Goal: Information Seeking & Learning: Check status

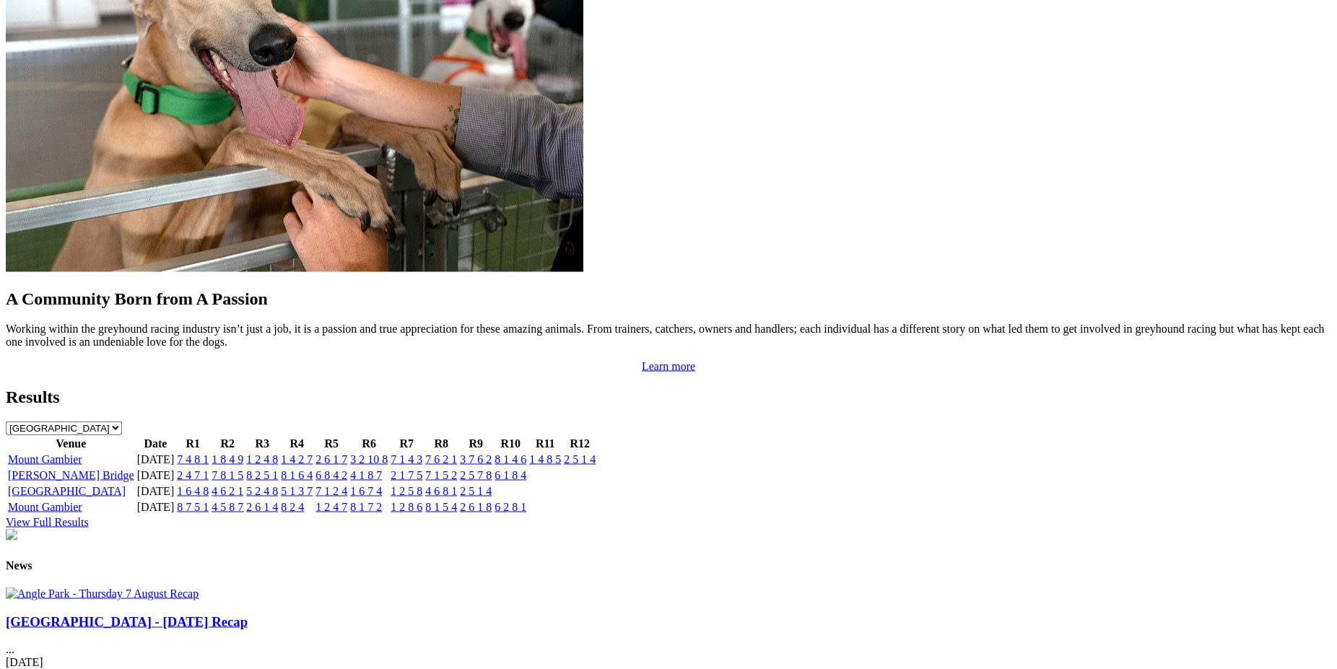
scroll to position [1164, 0]
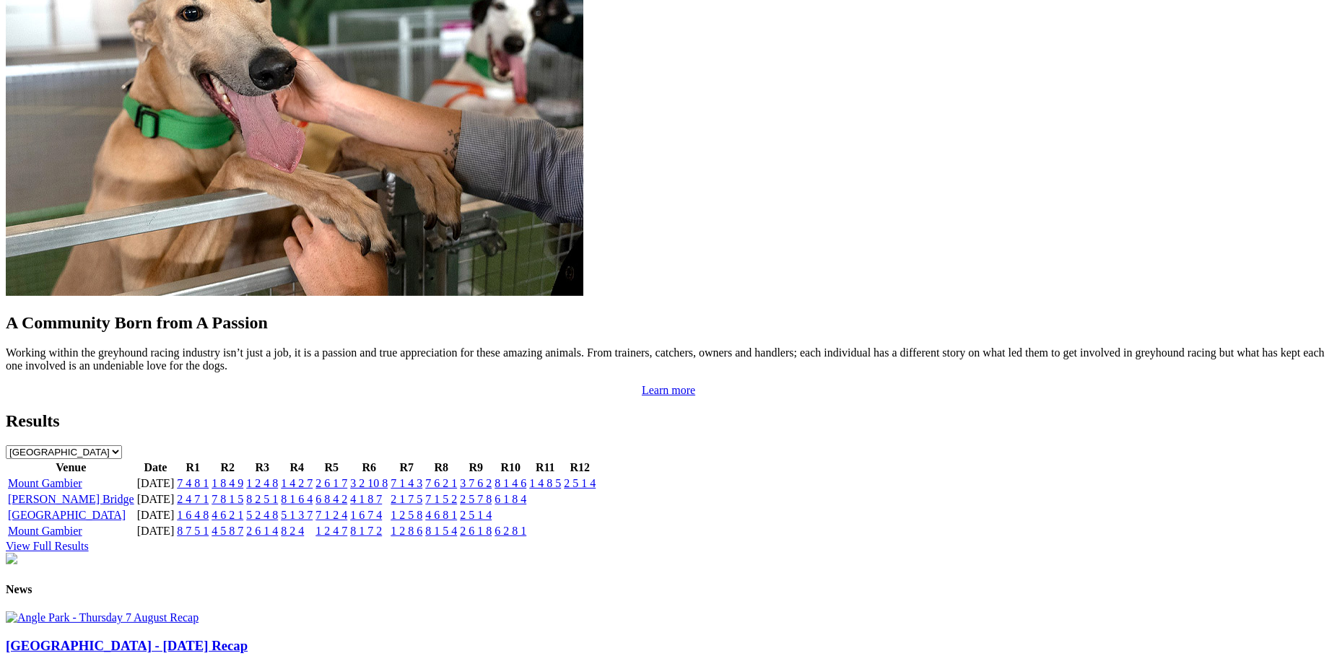
click at [209, 493] on link "2 4 7 1" at bounding box center [193, 499] width 32 height 12
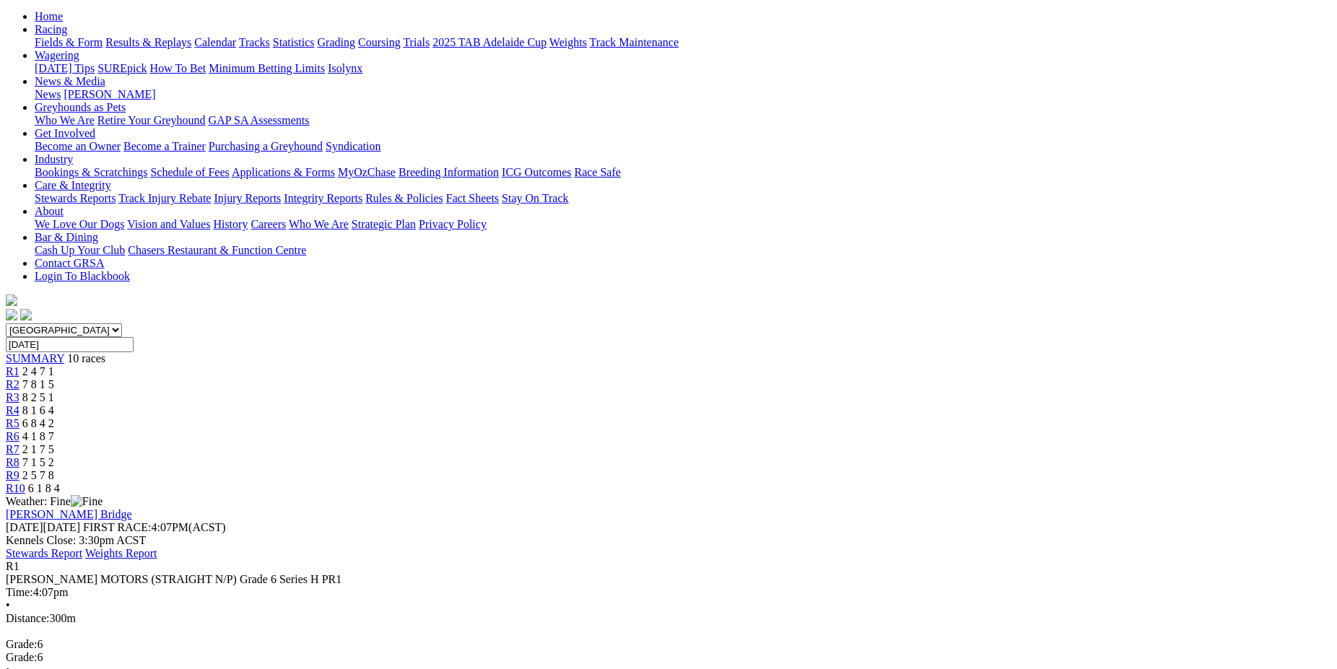
scroll to position [74, 0]
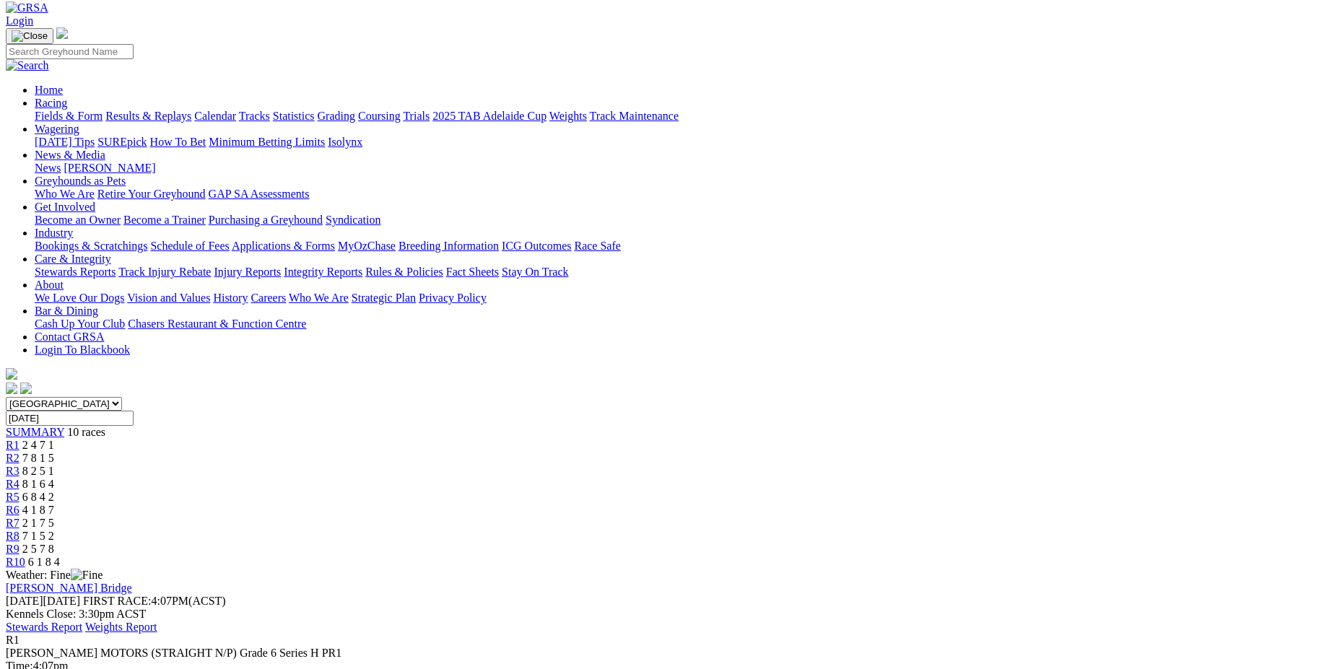
click at [19, 452] on span "R2" at bounding box center [13, 458] width 14 height 12
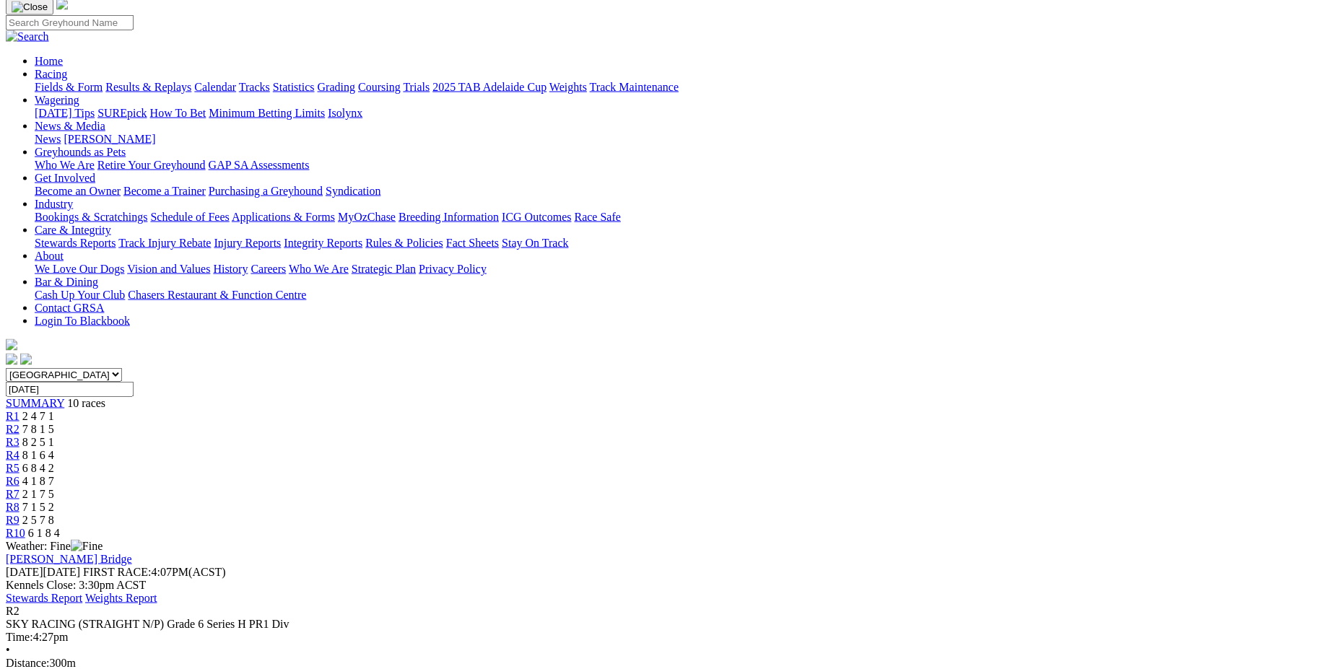
scroll to position [74, 0]
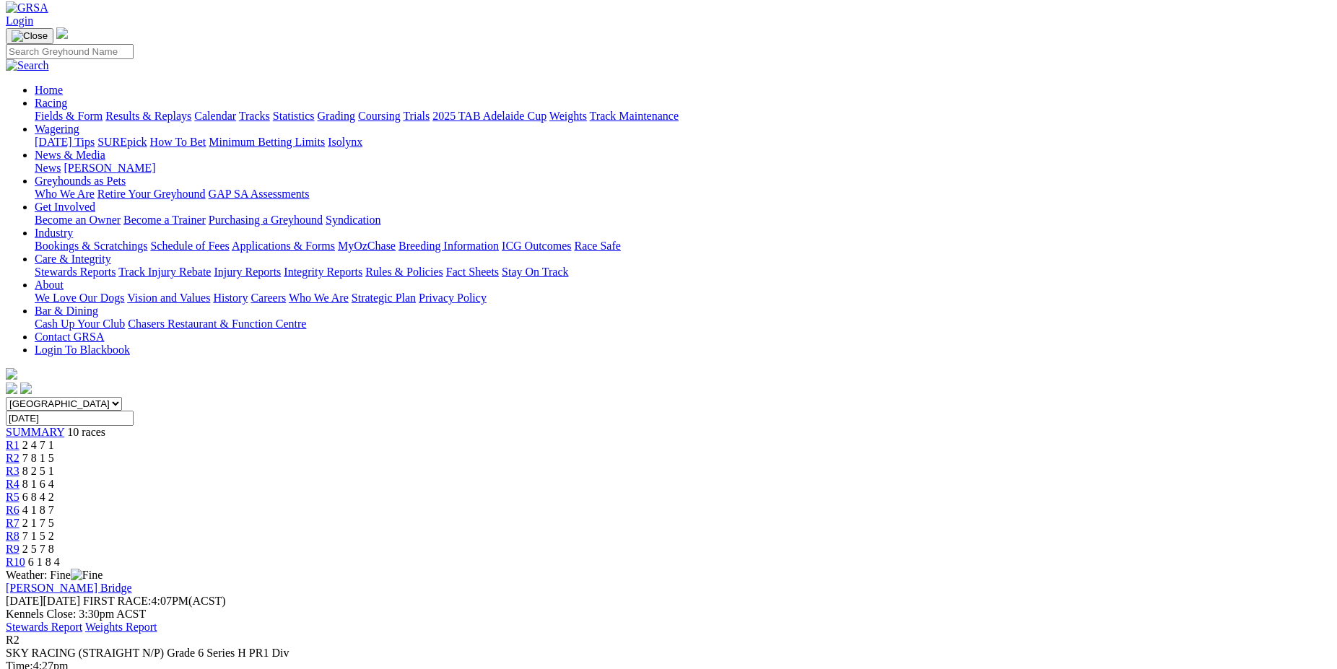
click at [19, 465] on span "R3" at bounding box center [13, 471] width 14 height 12
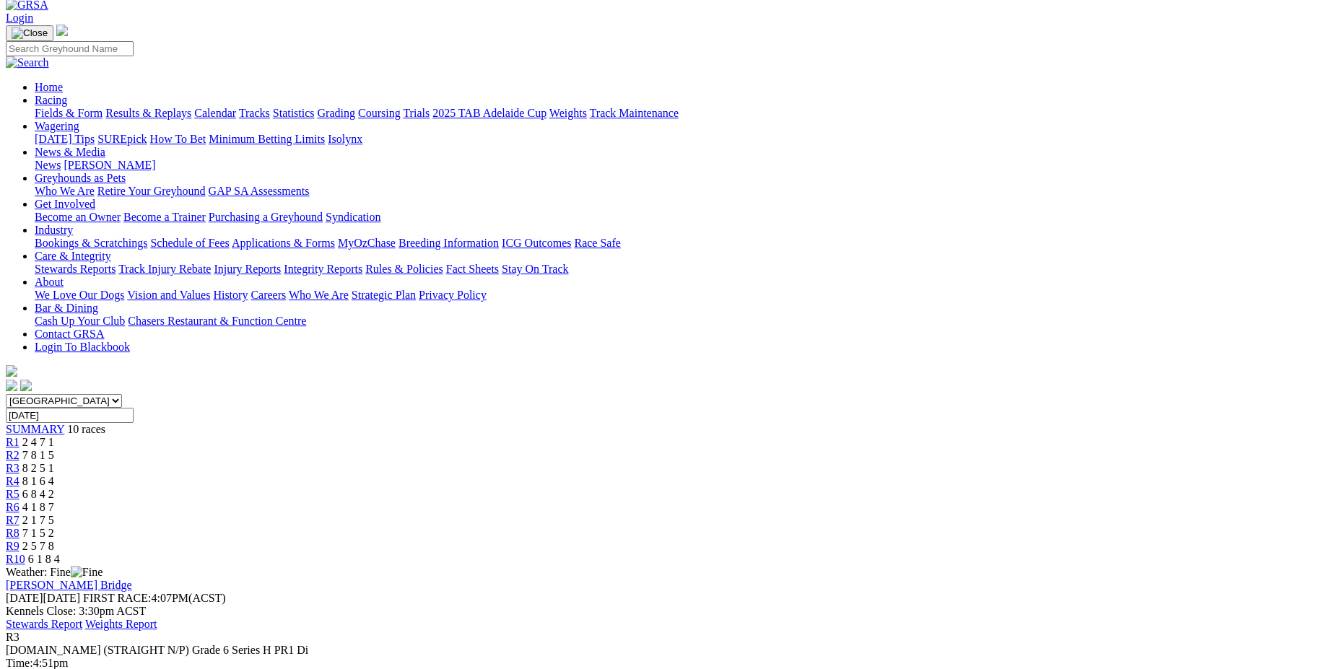
scroll to position [74, 0]
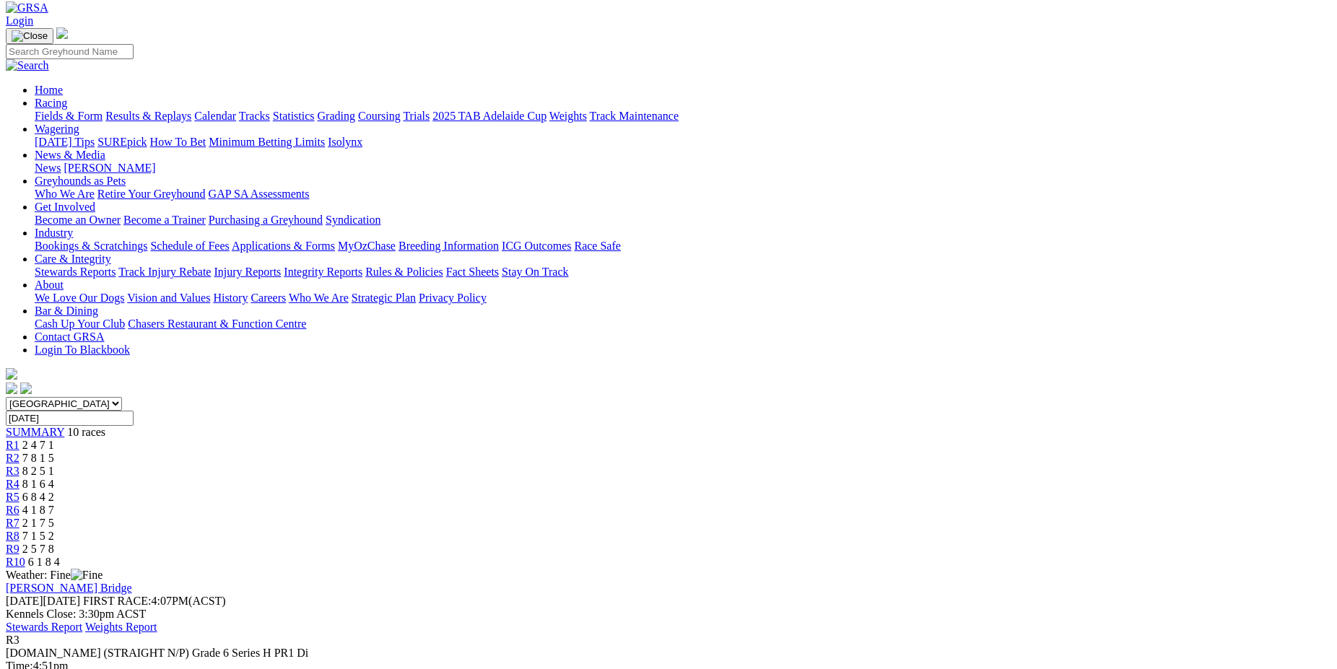
click at [19, 478] on span "R4" at bounding box center [13, 484] width 14 height 12
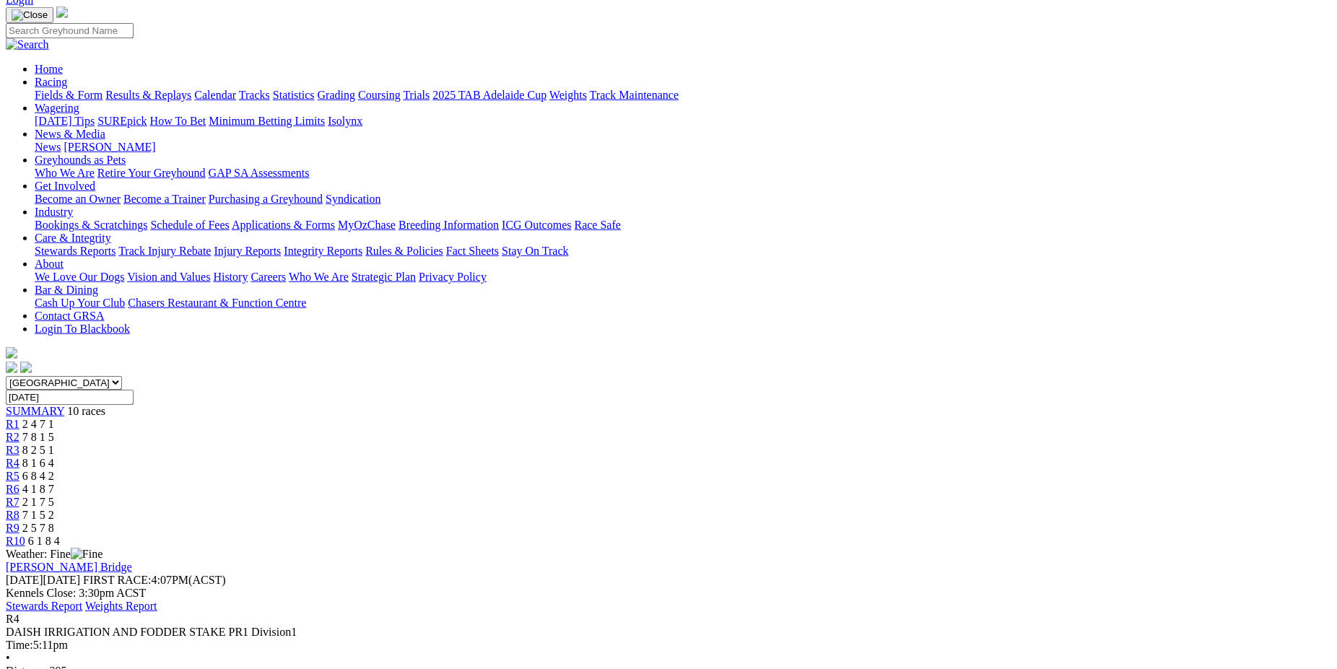
scroll to position [147, 0]
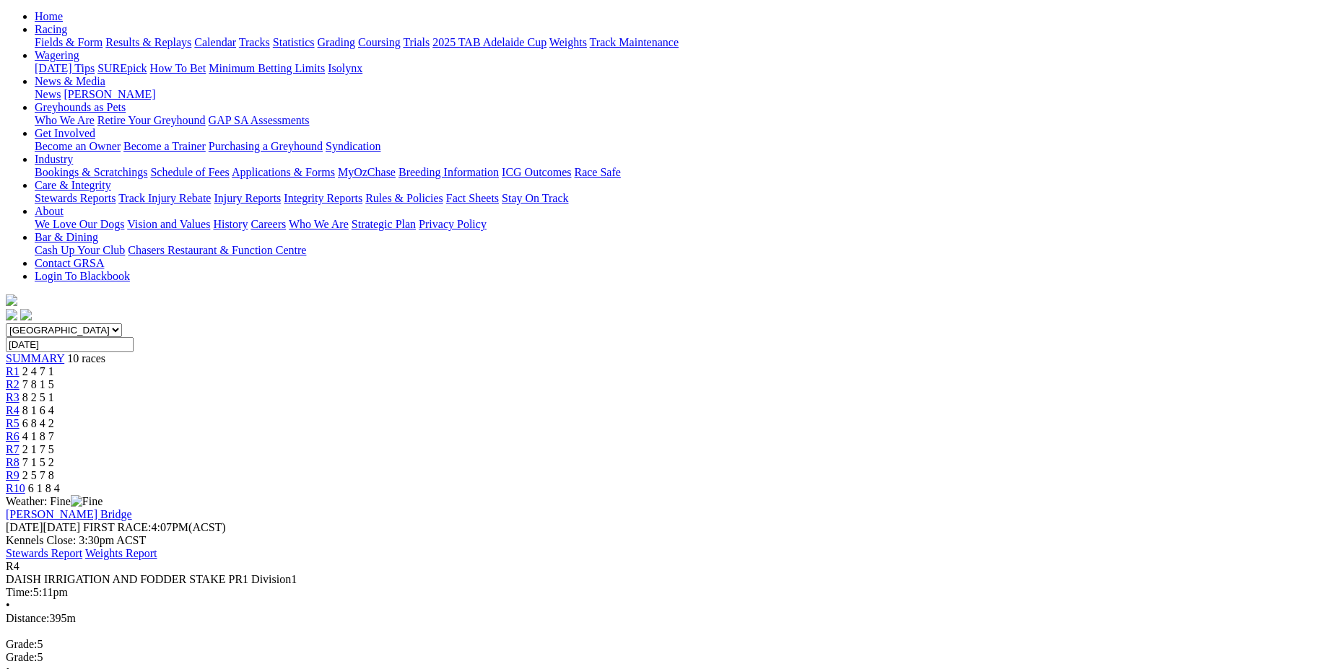
click at [19, 417] on span "R5" at bounding box center [13, 423] width 14 height 12
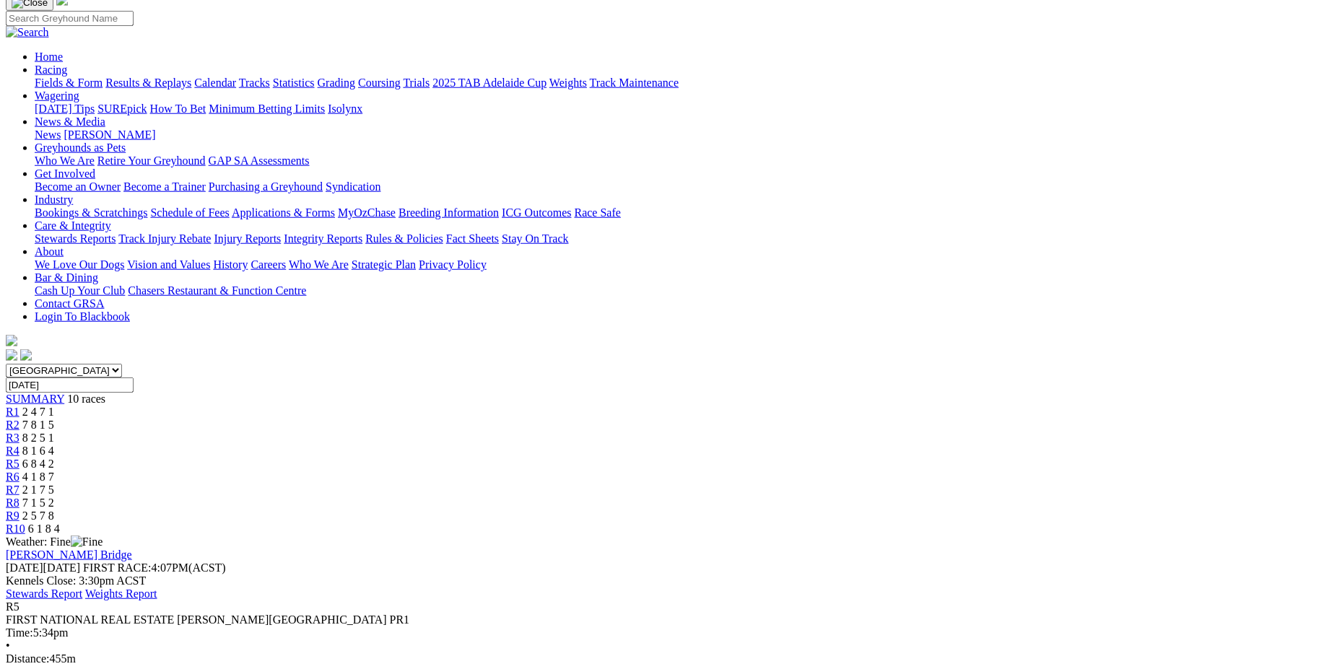
scroll to position [74, 0]
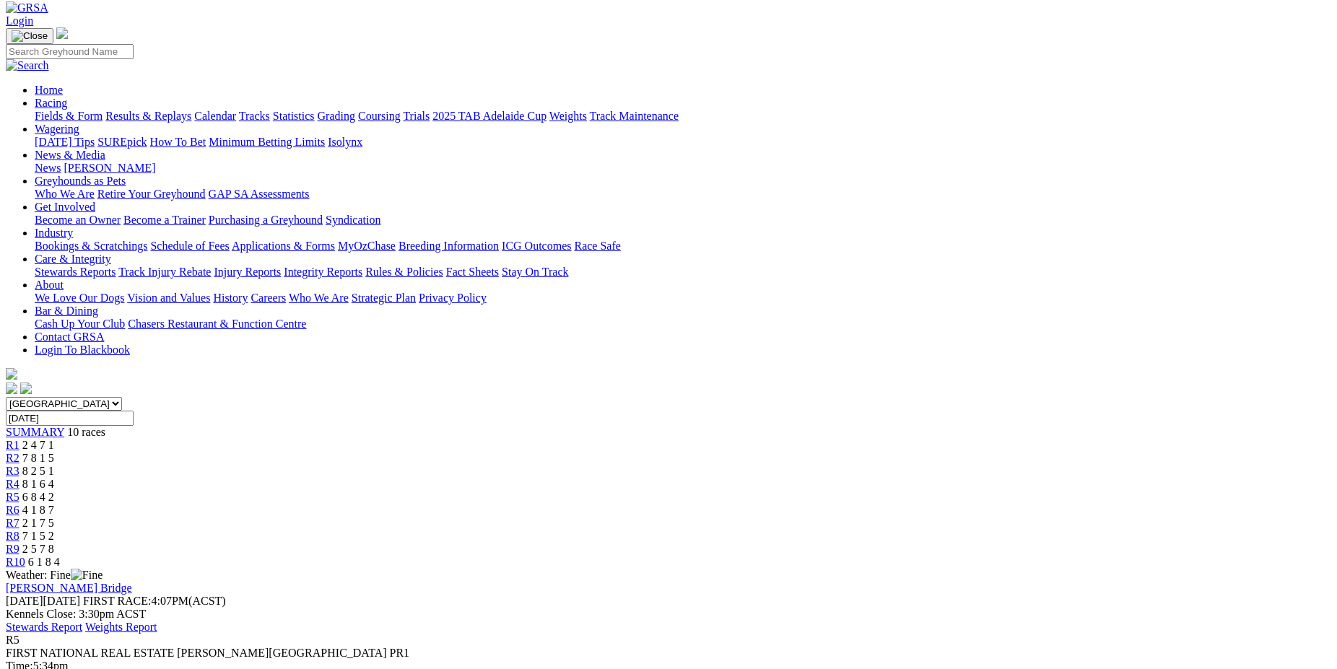
click at [19, 504] on span "R6" at bounding box center [13, 510] width 14 height 12
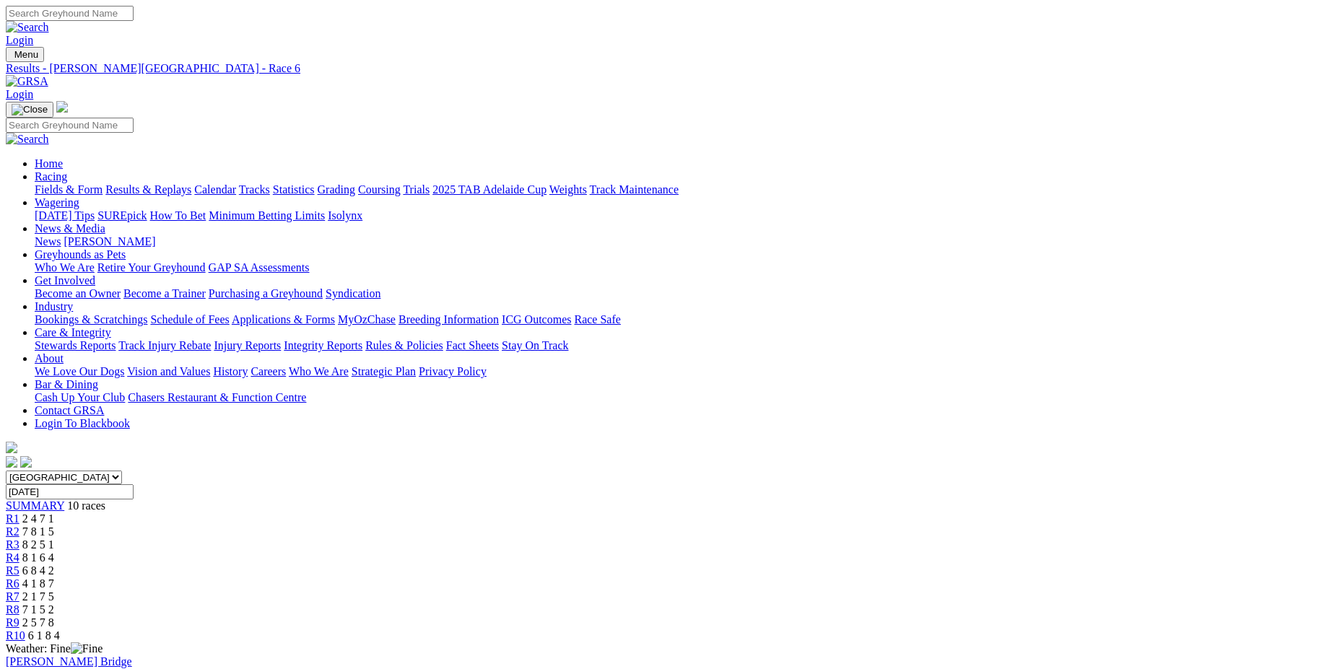
click at [19, 590] on span "R7" at bounding box center [13, 596] width 14 height 12
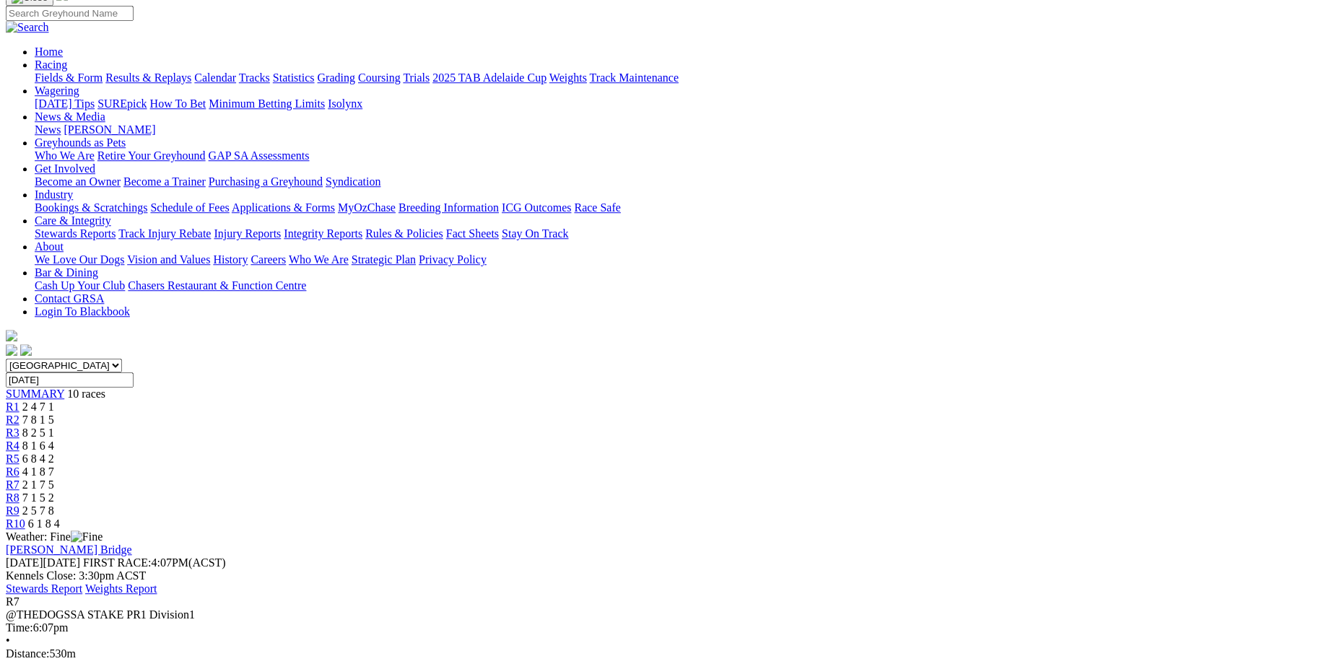
scroll to position [74, 0]
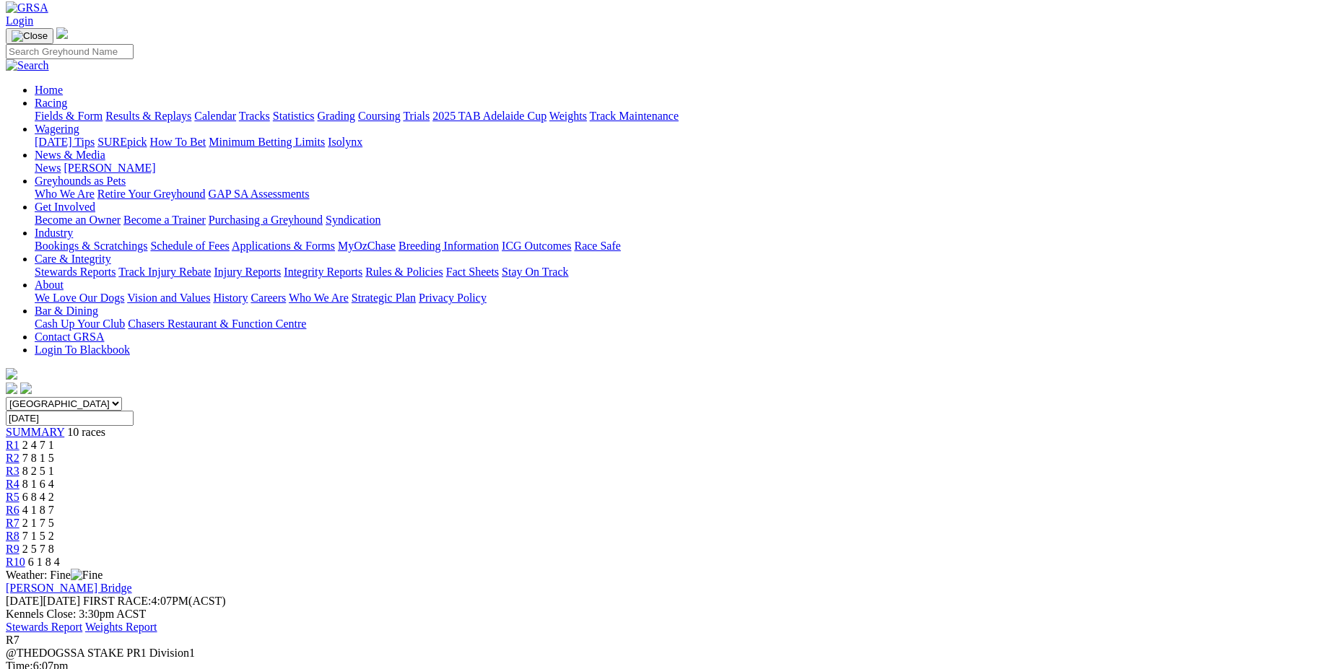
click at [19, 530] on span "R8" at bounding box center [13, 536] width 14 height 12
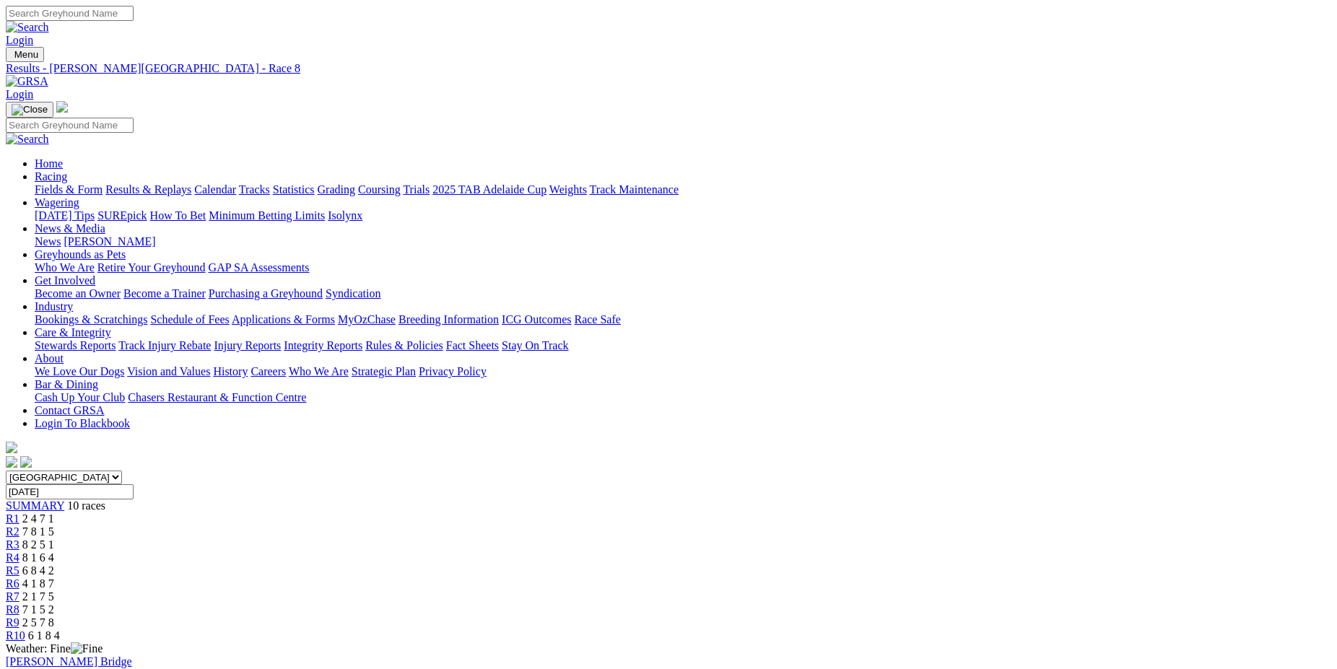
click at [19, 616] on span "R9" at bounding box center [13, 622] width 14 height 12
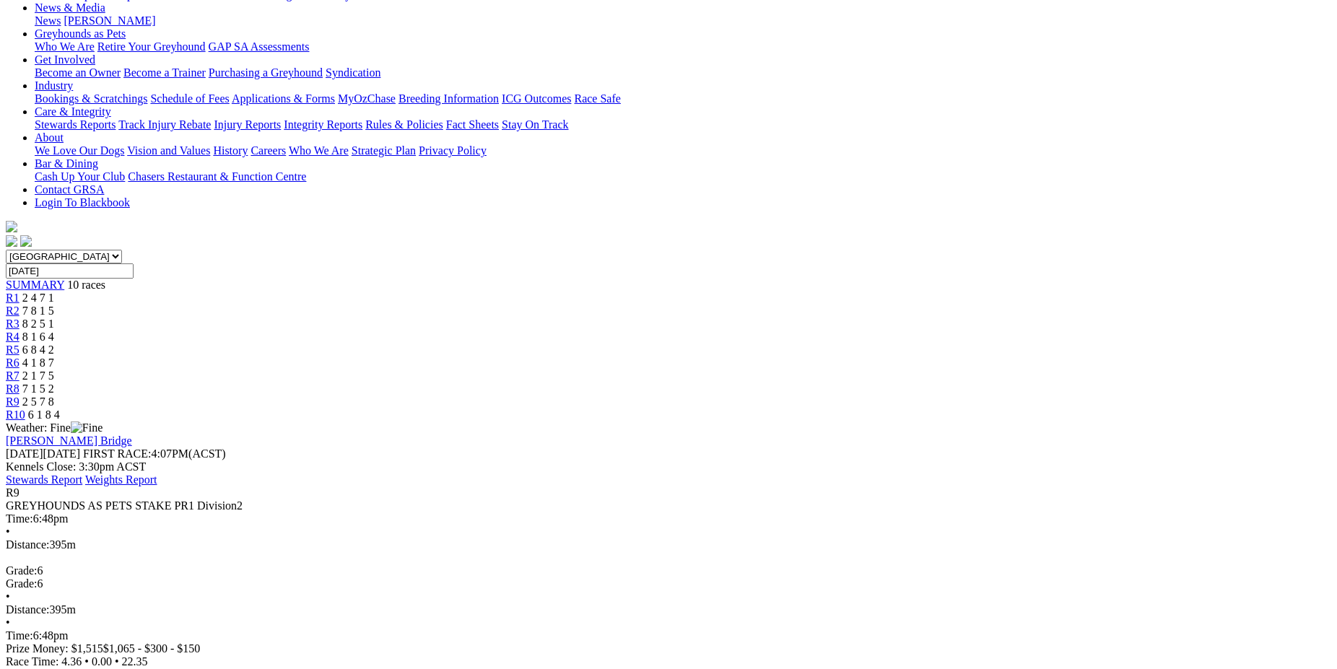
scroll to position [147, 0]
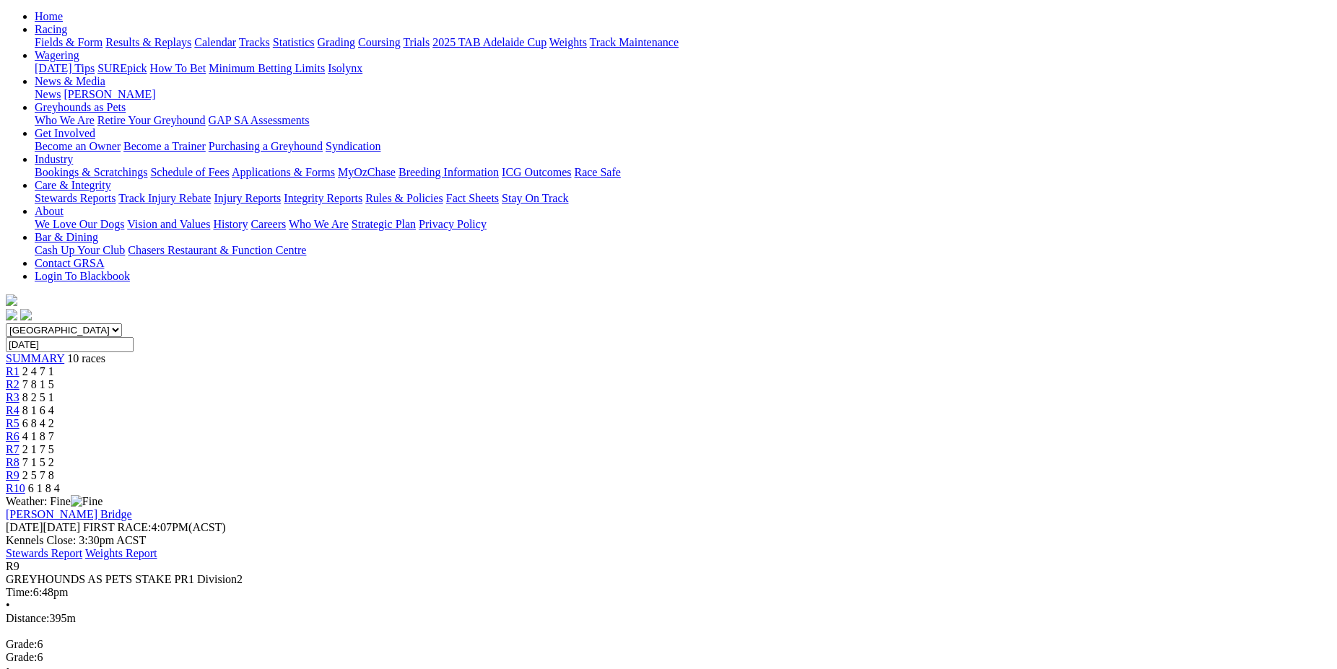
click at [25, 482] on span "R10" at bounding box center [15, 488] width 19 height 12
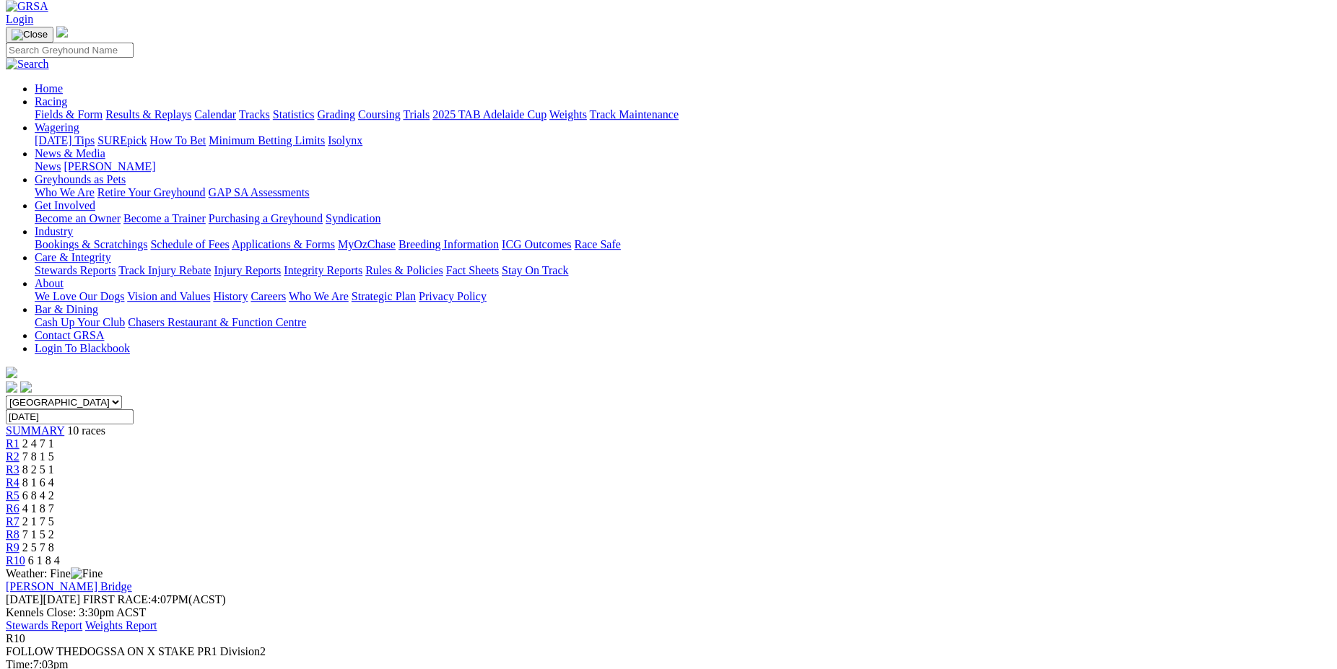
scroll to position [221, 0]
